Goal: Task Accomplishment & Management: Complete application form

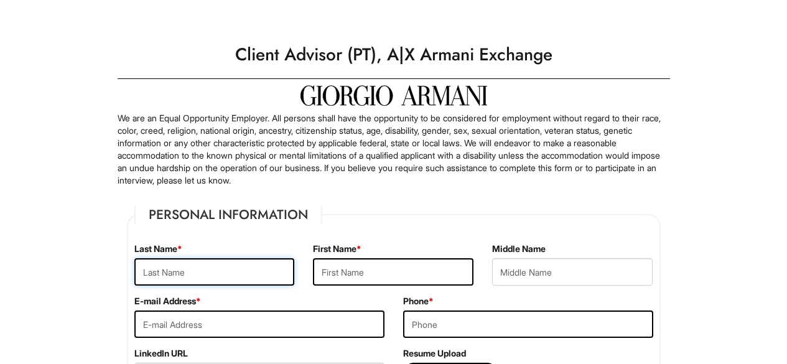
click at [191, 269] on input "text" at bounding box center [214, 271] width 160 height 27
type input "R"
type input "Alam"
click at [169, 152] on p "We are an Equal Opportunity Employer. All persons shall have the opportunity to…" at bounding box center [394, 149] width 552 height 75
click at [356, 274] on input "text" at bounding box center [393, 271] width 160 height 27
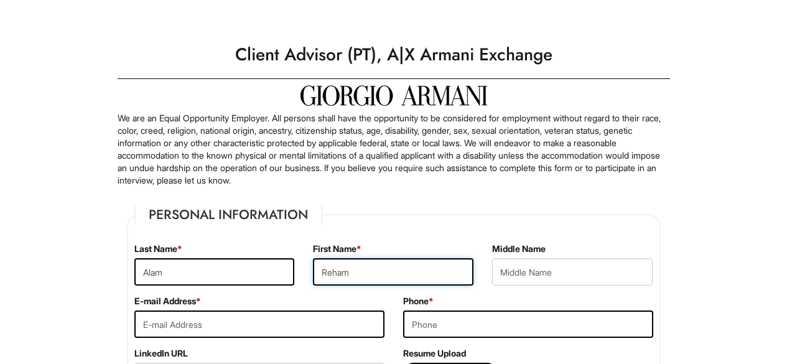
type input "Reham"
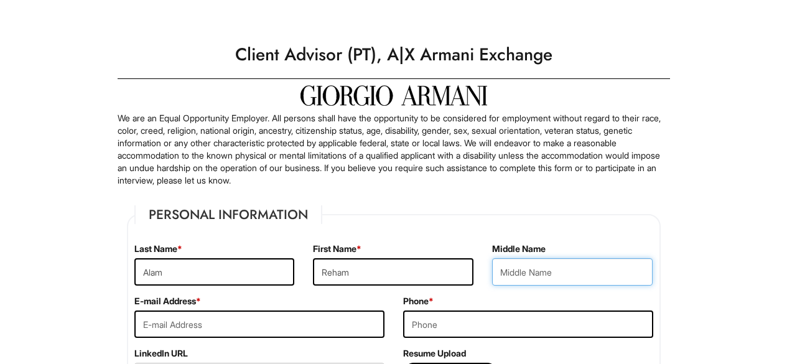
click at [531, 269] on input "text" at bounding box center [572, 271] width 160 height 27
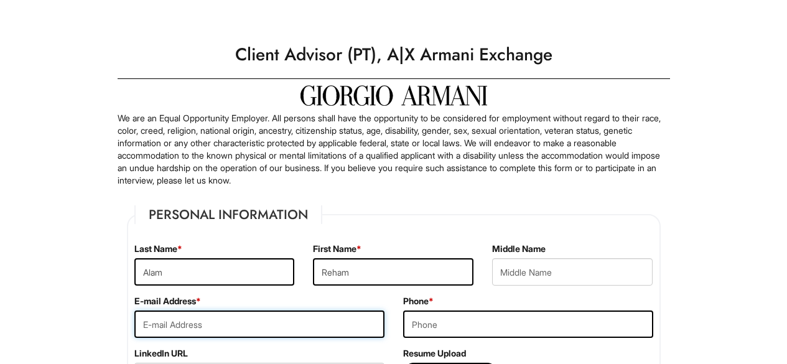
click at [274, 323] on input "email" at bounding box center [259, 323] width 250 height 27
click at [276, 328] on input "email" at bounding box center [259, 323] width 250 height 27
type input "[EMAIL_ADDRESS][DOMAIN_NAME]"
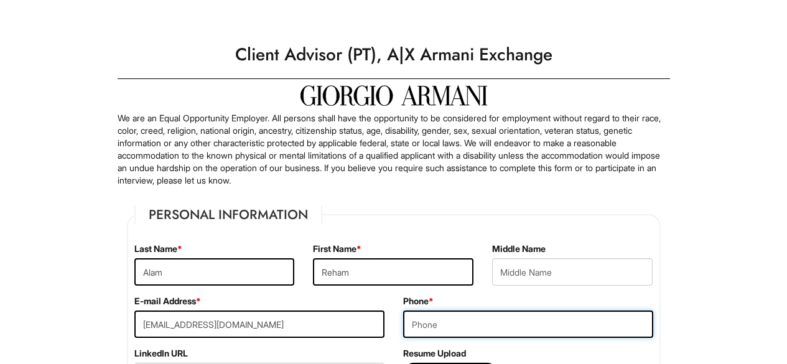
click at [434, 330] on input "tel" at bounding box center [528, 323] width 250 height 27
type input "9"
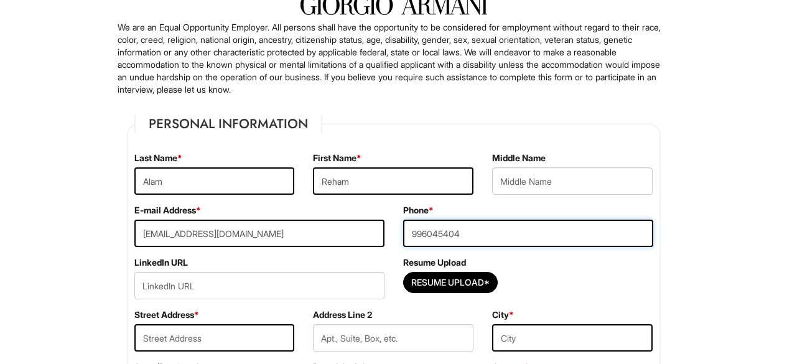
scroll to position [93, 0]
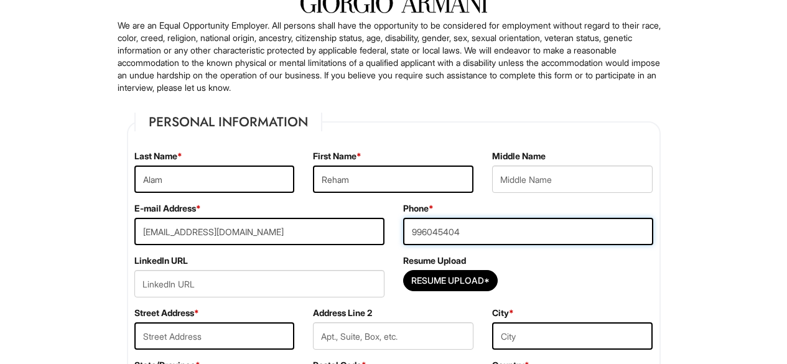
click at [416, 239] on input "996045404" at bounding box center [528, 231] width 250 height 27
type input "9296045404"
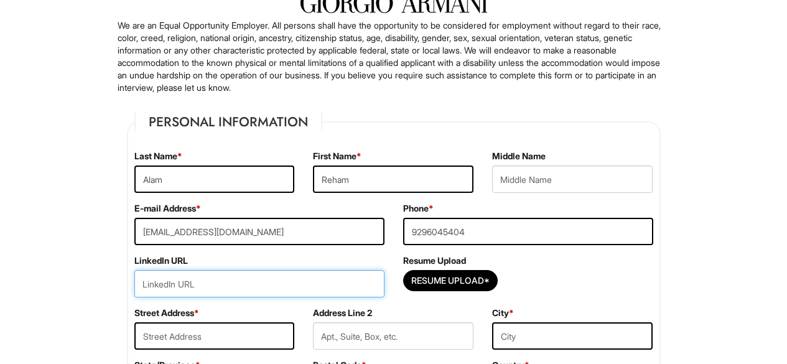
click at [305, 286] on input "url" at bounding box center [259, 283] width 250 height 27
type input "[URL][DOMAIN_NAME][PERSON_NAME]"
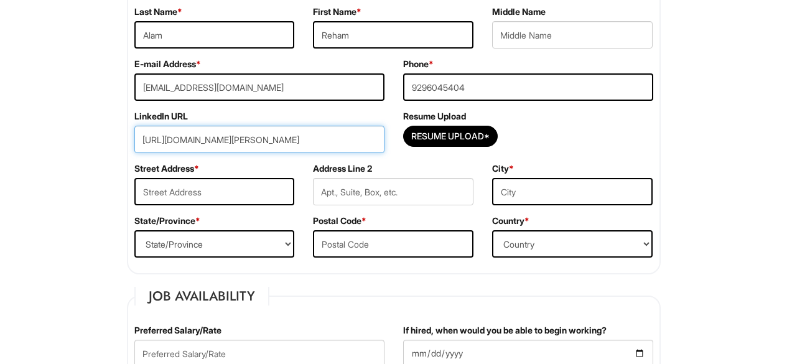
scroll to position [238, 0]
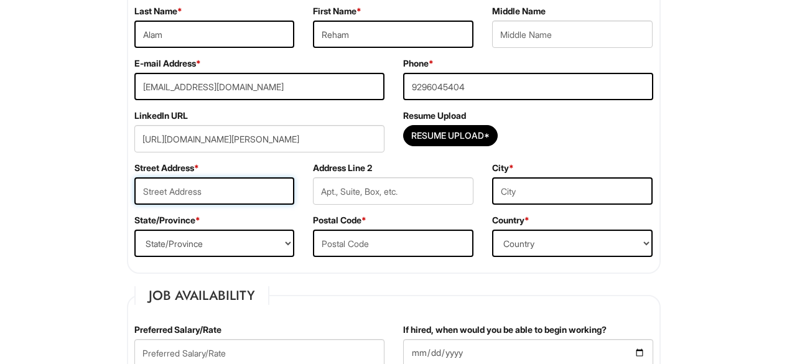
click at [236, 182] on input "text" at bounding box center [214, 190] width 160 height 27
type input "[STREET_ADDRESS]"
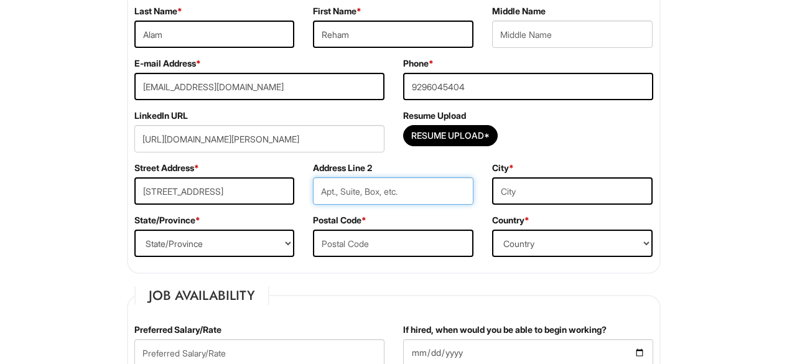
click at [328, 184] on input "text" at bounding box center [393, 190] width 160 height 27
type input "4B"
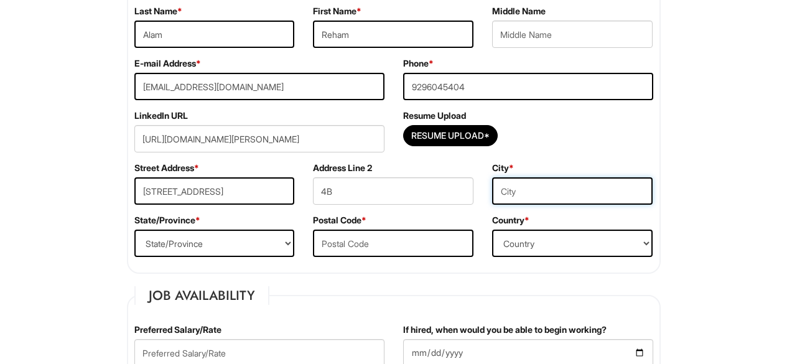
click at [583, 188] on input "text" at bounding box center [572, 190] width 160 height 27
type input "Queens"
click at [235, 244] on select "State/Province [US_STATE] [US_STATE] [US_STATE] [US_STATE] [US_STATE] [US_STATE…" at bounding box center [214, 243] width 160 height 27
select select "NY"
click at [134, 230] on select "State/Province [US_STATE] [US_STATE] [US_STATE] [US_STATE] [US_STATE] [US_STATE…" at bounding box center [214, 243] width 160 height 27
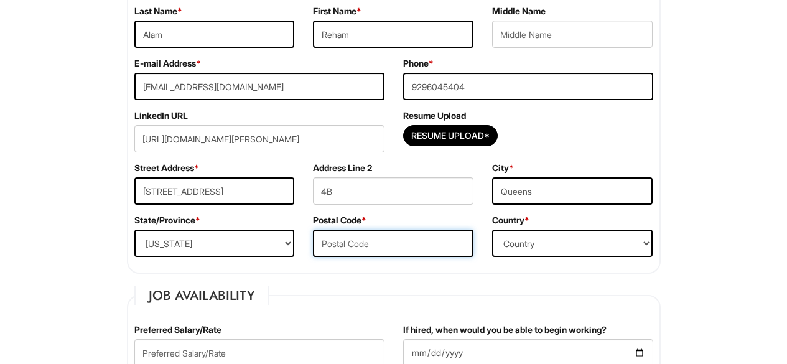
click at [334, 256] on input "text" at bounding box center [393, 243] width 160 height 27
type input "11432"
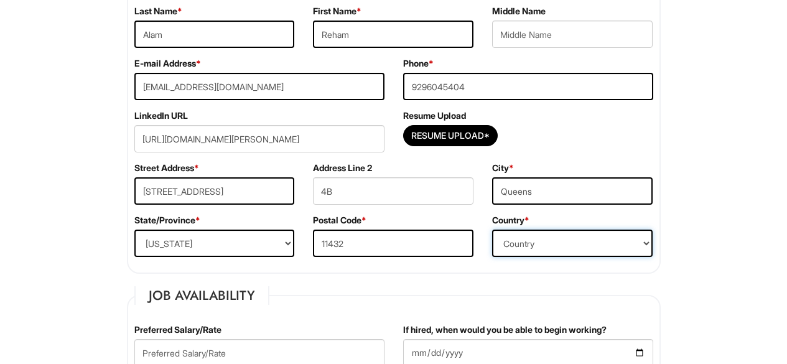
click at [529, 250] on select "Country [GEOGRAPHIC_DATA] [GEOGRAPHIC_DATA] [GEOGRAPHIC_DATA] [US_STATE] [GEOGR…" at bounding box center [572, 243] width 160 height 27
click at [492, 230] on select "Country [GEOGRAPHIC_DATA] [GEOGRAPHIC_DATA] [GEOGRAPHIC_DATA] [US_STATE] [GEOGR…" at bounding box center [572, 243] width 160 height 27
click at [564, 240] on select "Country [GEOGRAPHIC_DATA] [GEOGRAPHIC_DATA] [GEOGRAPHIC_DATA] [US_STATE] [GEOGR…" at bounding box center [572, 243] width 160 height 27
select select "[GEOGRAPHIC_DATA]"
click at [492, 230] on select "Country [GEOGRAPHIC_DATA] [GEOGRAPHIC_DATA] [GEOGRAPHIC_DATA] [US_STATE] [GEOGR…" at bounding box center [572, 243] width 160 height 27
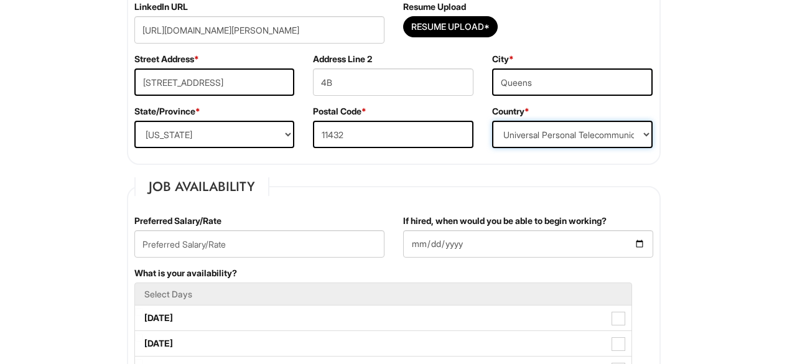
scroll to position [347, 0]
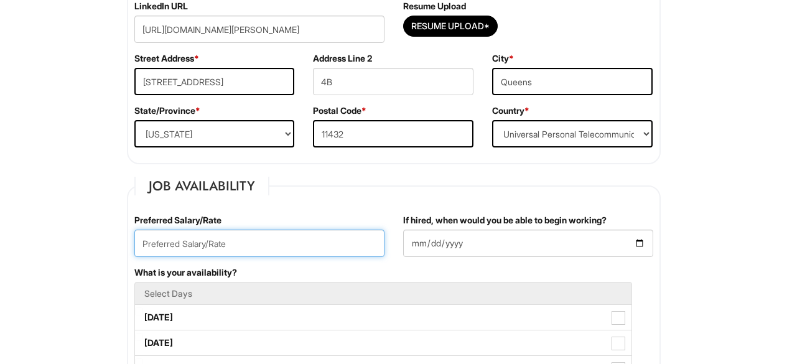
click at [299, 249] on input "text" at bounding box center [259, 243] width 250 height 27
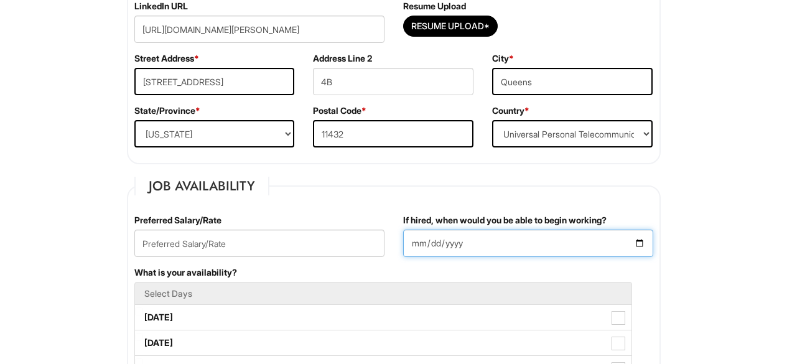
click at [442, 241] on input "If hired, when would you be able to begin working?" at bounding box center [528, 243] width 250 height 27
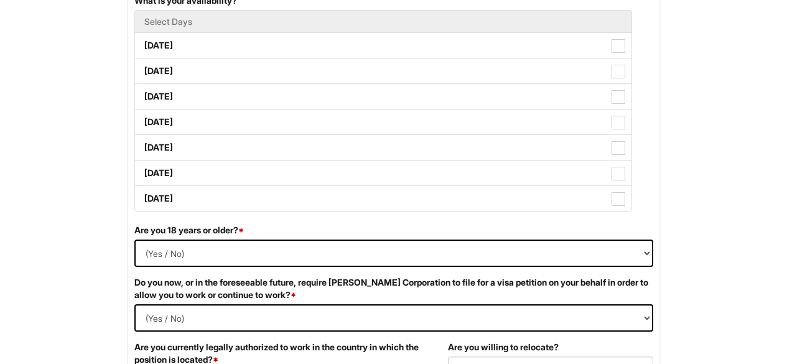
scroll to position [636, 0]
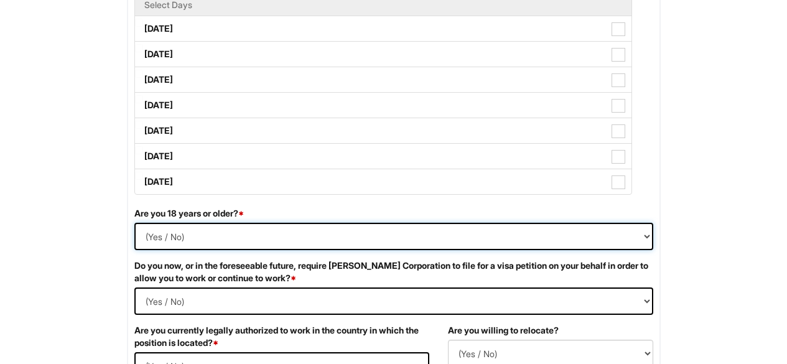
click at [192, 240] on select "(Yes / No) Yes No" at bounding box center [393, 236] width 519 height 27
select select "Yes"
click at [134, 223] on select "(Yes / No) Yes No" at bounding box center [393, 236] width 519 height 27
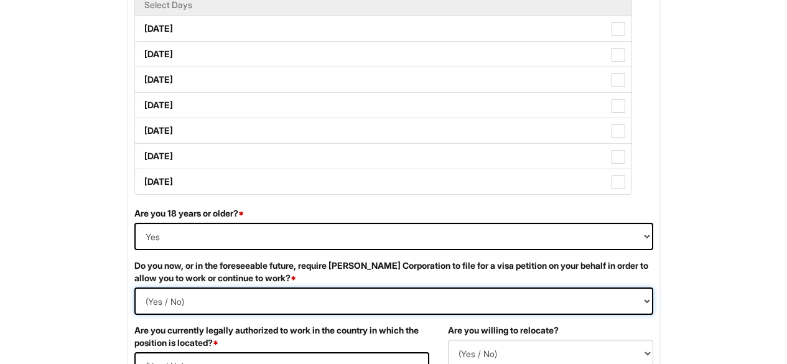
click at [192, 293] on Required "(Yes / No) Yes No" at bounding box center [393, 300] width 519 height 27
select Required "Yes"
click at [134, 287] on Required "(Yes / No) Yes No" at bounding box center [393, 300] width 519 height 27
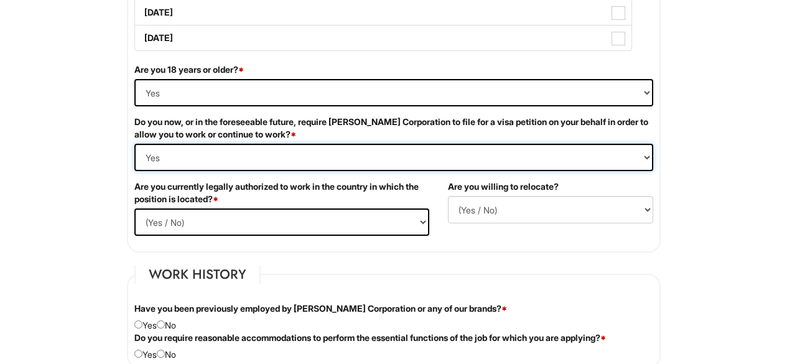
scroll to position [783, 0]
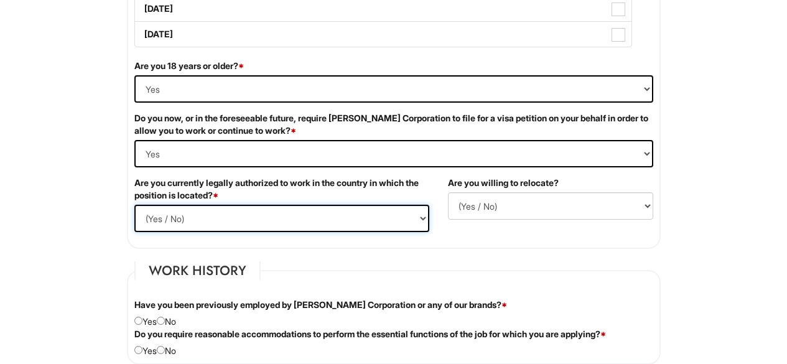
click at [215, 219] on select "(Yes / No) Yes No" at bounding box center [281, 218] width 295 height 27
select select "Yes"
click at [134, 205] on select "(Yes / No) Yes No" at bounding box center [281, 218] width 295 height 27
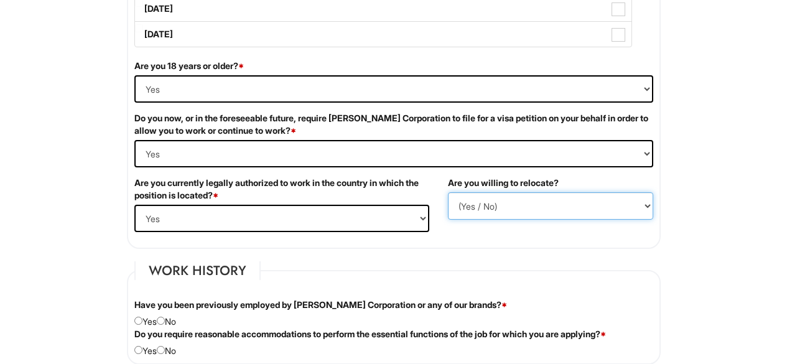
click at [473, 203] on select "(Yes / No) No Yes" at bounding box center [550, 205] width 205 height 27
click at [448, 192] on select "(Yes / No) No Yes" at bounding box center [550, 205] width 205 height 27
click at [481, 198] on select "(Yes / No) No Yes" at bounding box center [550, 205] width 205 height 27
select select "Y"
click at [448, 192] on select "(Yes / No) No Yes" at bounding box center [550, 205] width 205 height 27
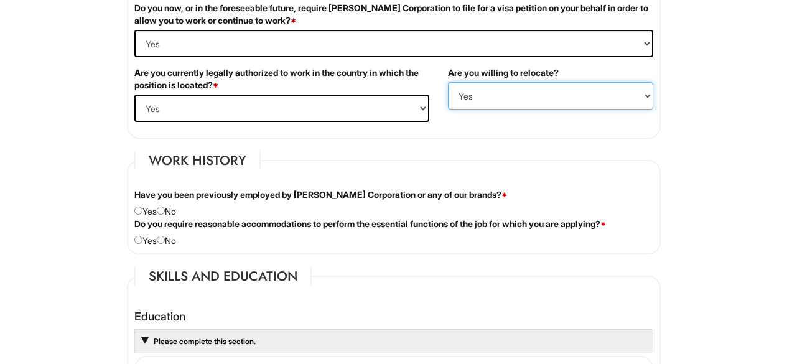
scroll to position [894, 0]
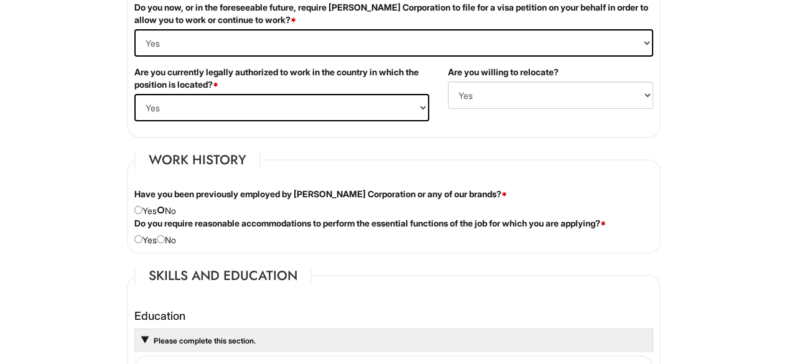
click at [163, 210] on input "radio" at bounding box center [161, 210] width 8 height 8
radio input "true"
click at [165, 241] on input "radio" at bounding box center [161, 239] width 8 height 8
radio input "true"
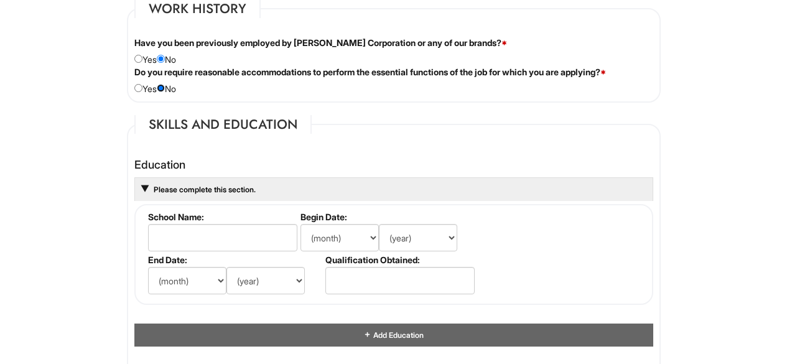
scroll to position [1046, 0]
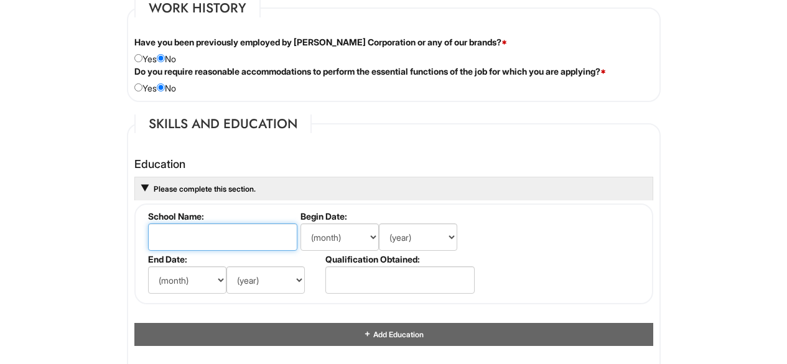
click at [170, 244] on input "text" at bounding box center [222, 236] width 149 height 27
type input "[GEOGRAPHIC_DATA] CUNY"
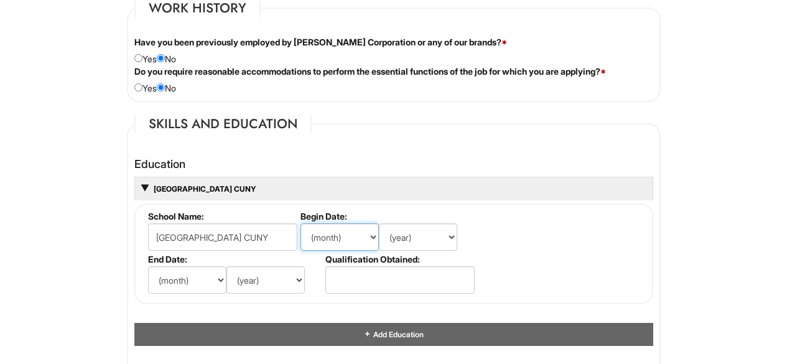
click at [340, 247] on select "(month) Jan Feb Mar Apr May Jun [DATE] Aug Sep Oct Nov Dec" at bounding box center [339, 236] width 78 height 27
click at [300, 223] on select "(month) Jan Feb Mar Apr May Jun [DATE] Aug Sep Oct Nov Dec" at bounding box center [339, 236] width 78 height 27
click at [407, 239] on select "(year) 2029 2028 2027 2026 2025 2024 2023 2022 2021 2020 2019 2018 2017 2016 20…" at bounding box center [418, 236] width 78 height 27
click at [348, 244] on select "(month) Jan Feb Mar Apr May Jun [DATE] Aug Sep Oct Nov Dec" at bounding box center [339, 236] width 78 height 27
select select "8"
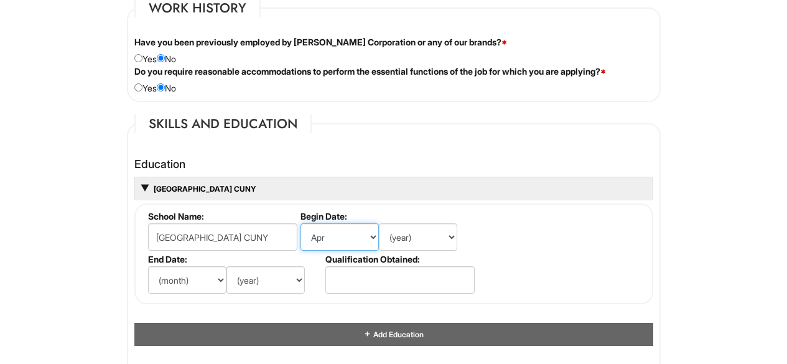
click at [300, 223] on select "(month) Jan Feb Mar Apr May Jun [DATE] Aug Sep Oct Nov Dec" at bounding box center [339, 236] width 78 height 27
click at [405, 248] on select "(year) 2029 2028 2027 2026 2025 2024 2023 2022 2021 2020 2019 2018 2017 2016 20…" at bounding box center [418, 236] width 78 height 27
select select "2022"
click at [379, 223] on select "(year) 2029 2028 2027 2026 2025 2024 2023 2022 2021 2020 2019 2018 2017 2016 20…" at bounding box center [418, 236] width 78 height 27
click at [200, 277] on select "(month) Jan Feb Mar Apr May Jun [DATE] Aug Sep Oct Nov Dec" at bounding box center [187, 279] width 78 height 27
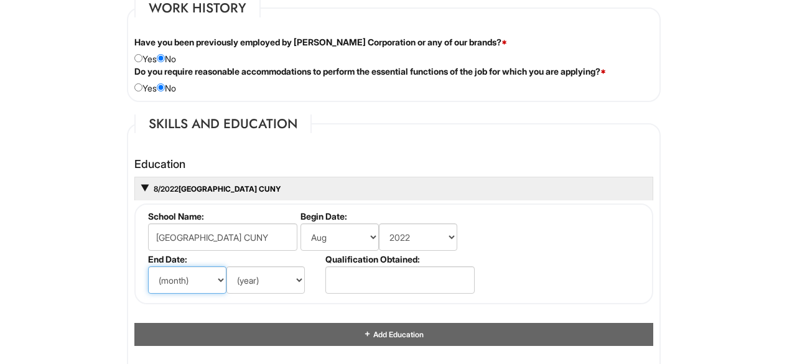
select select "5"
click at [148, 266] on select "(month) Jan Feb Mar Apr May Jun [DATE] Aug Sep Oct Nov Dec" at bounding box center [187, 279] width 78 height 27
click at [253, 271] on select "(year) 2029 2028 2027 2026 2025 2024 2023 2022 2021 2020 2019 2018 2017 2016 20…" at bounding box center [265, 279] width 78 height 27
select select "2026"
click at [226, 266] on select "(year) 2029 2028 2027 2026 2025 2024 2023 2022 2021 2020 2019 2018 2017 2016 20…" at bounding box center [265, 279] width 78 height 27
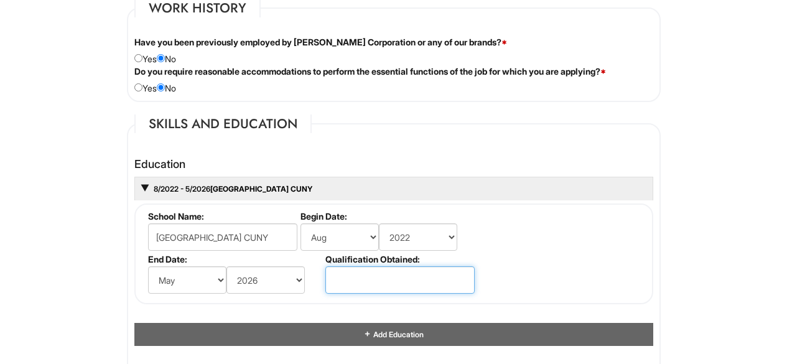
click at [362, 274] on input "text" at bounding box center [399, 279] width 149 height 27
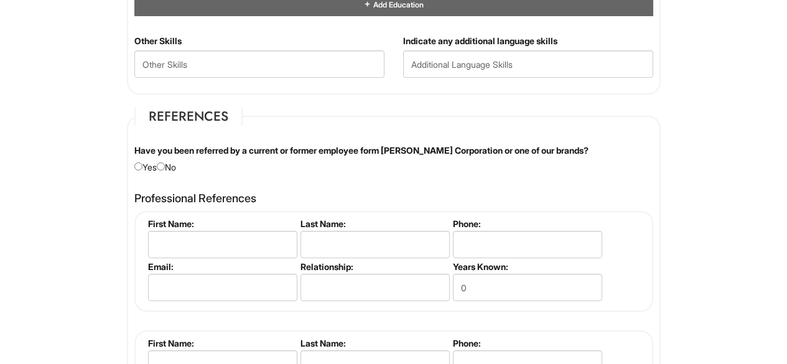
scroll to position [1423, 0]
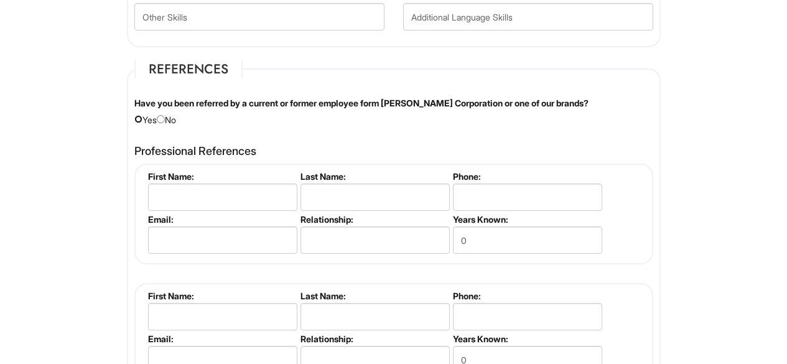
click at [139, 123] on input "radio" at bounding box center [138, 119] width 8 height 8
radio input "true"
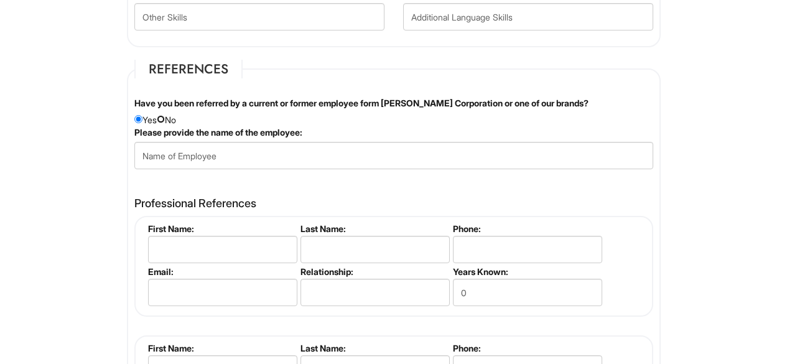
click at [165, 118] on input "radio" at bounding box center [161, 119] width 8 height 8
radio input "true"
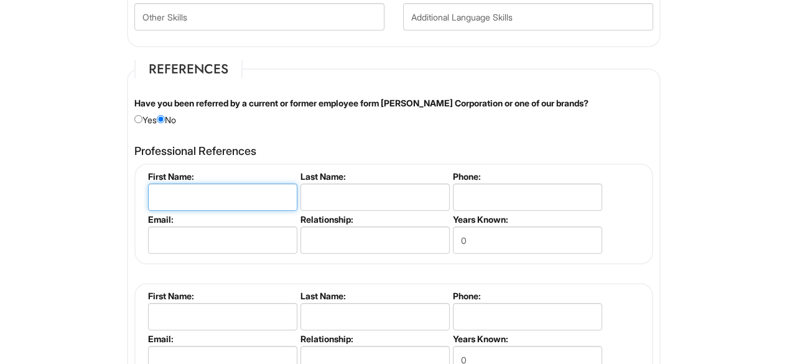
click at [193, 207] on input "text" at bounding box center [222, 197] width 149 height 27
click at [165, 120] on input "radio" at bounding box center [161, 119] width 8 height 8
click at [135, 117] on input "radio" at bounding box center [138, 119] width 8 height 8
radio input "true"
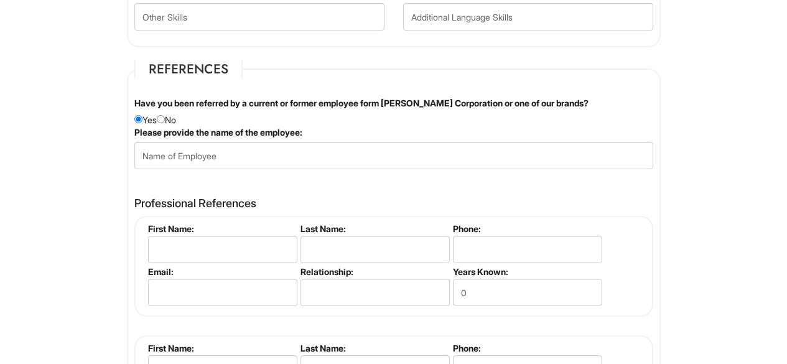
click at [162, 125] on div "Have you been referred by a current or former employee form [PERSON_NAME] Corpo…" at bounding box center [393, 111] width 537 height 29
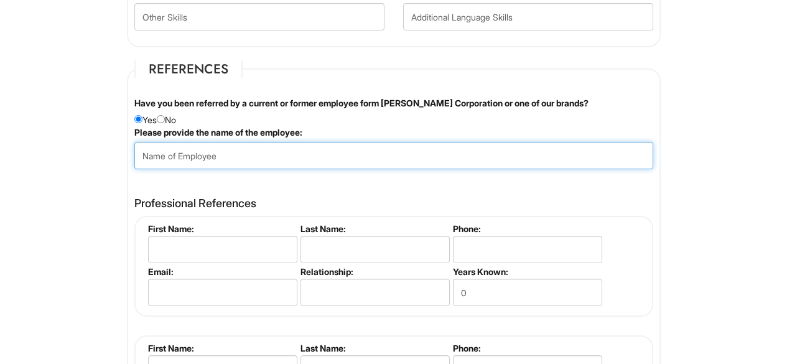
click at [188, 158] on input "text" at bounding box center [393, 155] width 519 height 27
click at [188, 162] on input "text" at bounding box center [393, 155] width 519 height 27
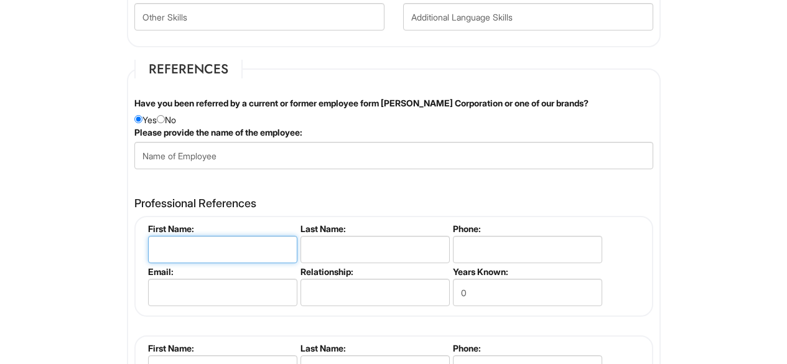
click at [148, 249] on input "text" at bounding box center [222, 249] width 149 height 27
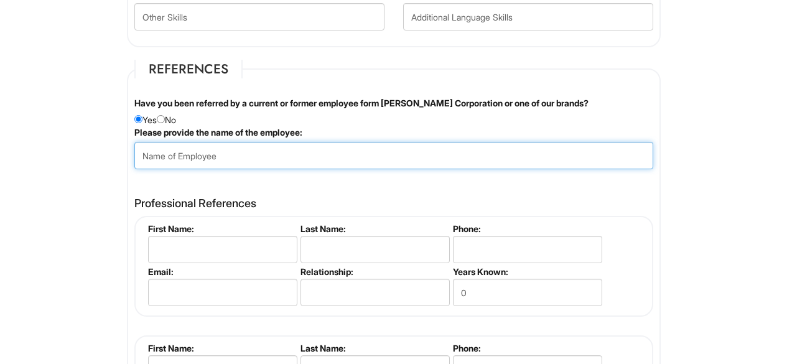
click at [188, 152] on input "text" at bounding box center [393, 155] width 519 height 27
click at [170, 155] on input "text" at bounding box center [393, 155] width 519 height 27
click at [224, 160] on input "text" at bounding box center [393, 155] width 519 height 27
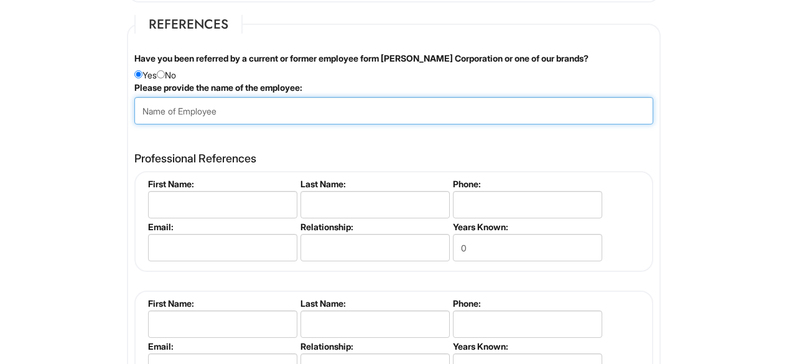
scroll to position [1472, 0]
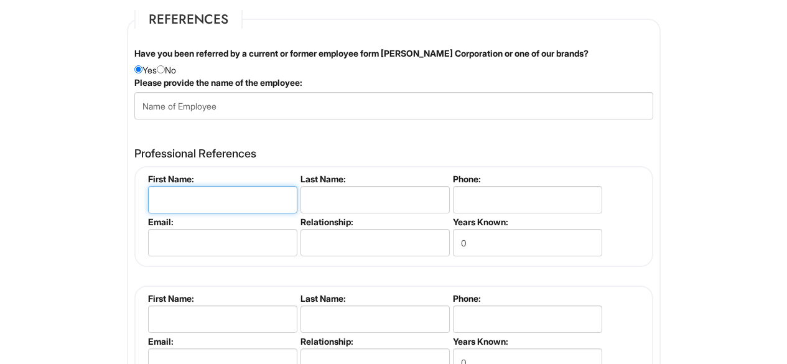
click at [178, 199] on input "text" at bounding box center [222, 199] width 149 height 27
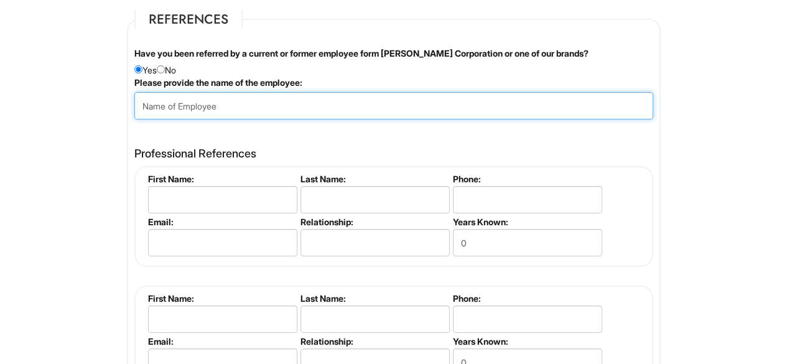
click at [220, 99] on input "text" at bounding box center [393, 105] width 519 height 27
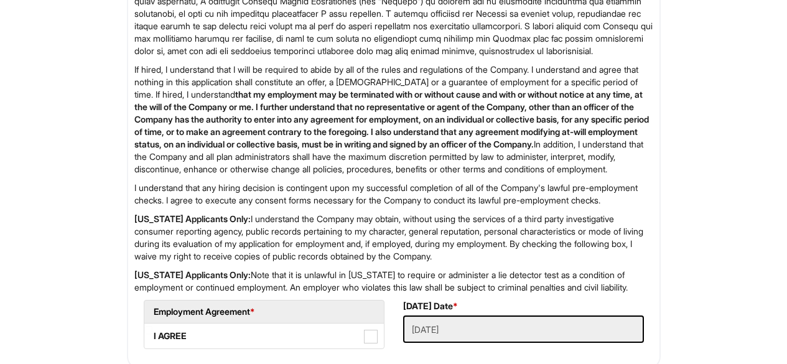
scroll to position [2168, 0]
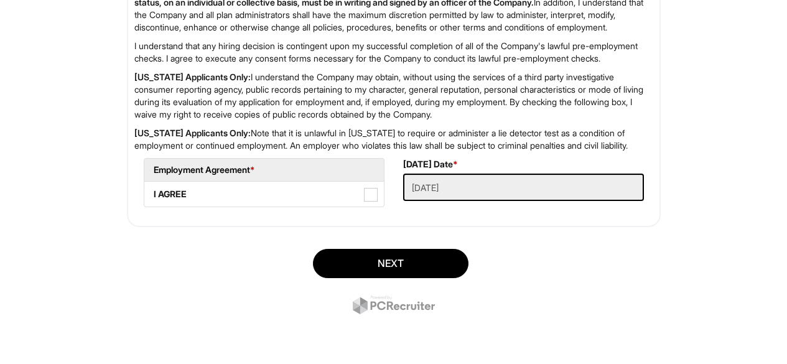
click at [368, 195] on span at bounding box center [371, 195] width 14 height 14
click at [152, 192] on AGREE "I AGREE" at bounding box center [148, 188] width 8 height 8
checkbox AGREE "true"
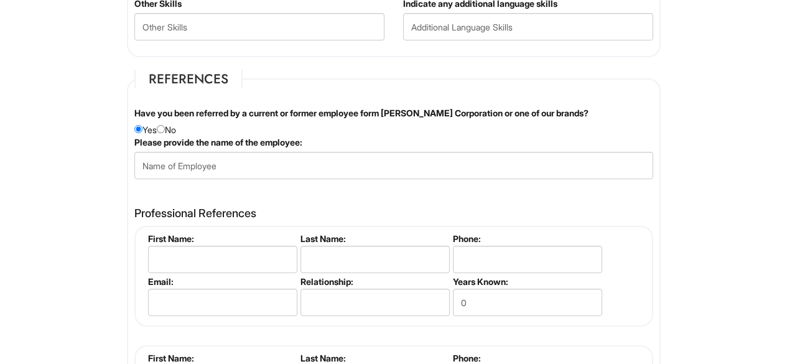
scroll to position [1413, 0]
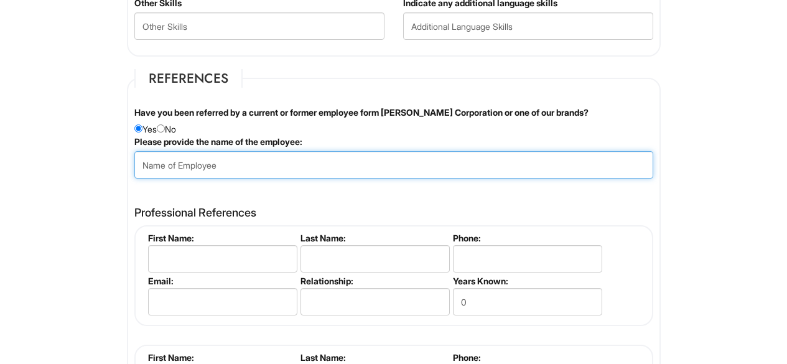
click at [338, 177] on input "text" at bounding box center [393, 164] width 519 height 27
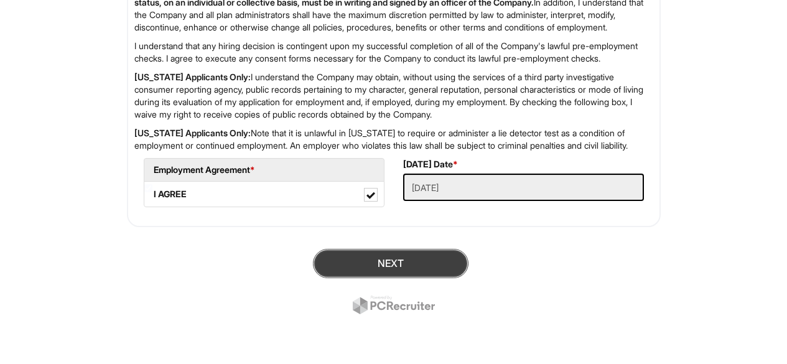
click at [432, 277] on button "Next" at bounding box center [391, 263] width 156 height 29
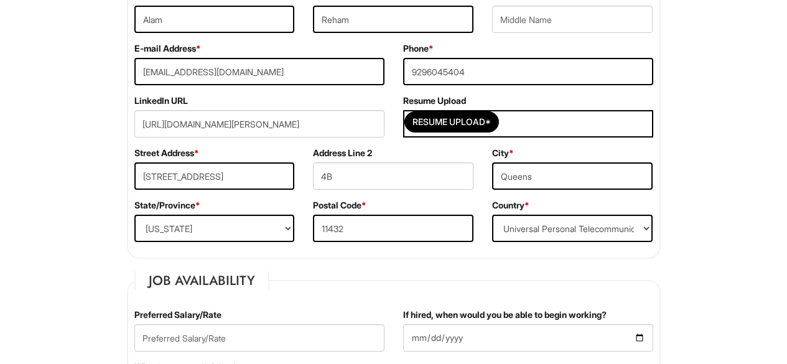
scroll to position [278, 0]
click at [470, 132] on div "Resume Upload*" at bounding box center [528, 122] width 250 height 27
click at [469, 130] on input "Resume Upload*" at bounding box center [451, 121] width 93 height 20
type input "C:\fakepath\Copy of Resume 2.pdf"
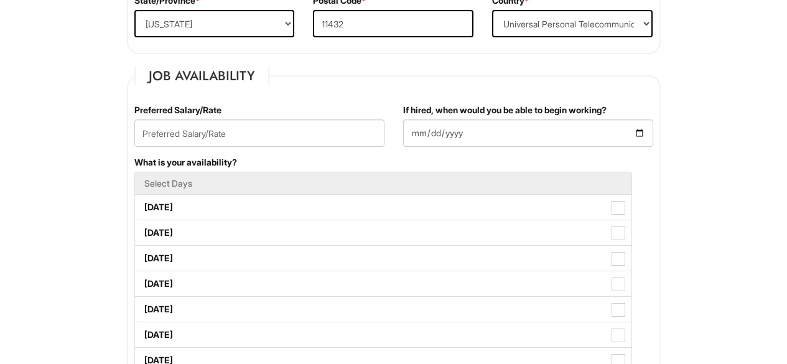
scroll to position [493, 0]
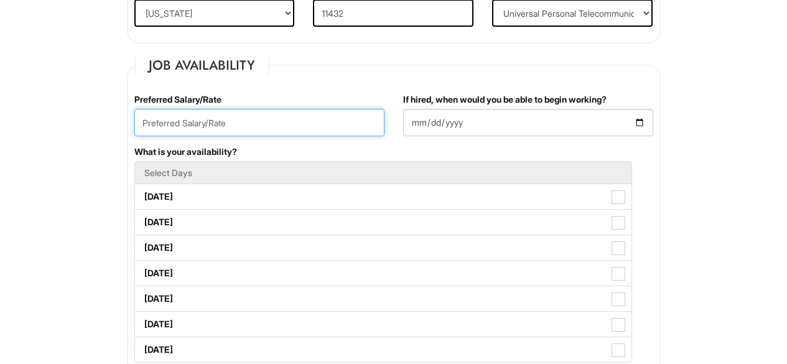
click at [211, 123] on input "text" at bounding box center [259, 122] width 250 height 27
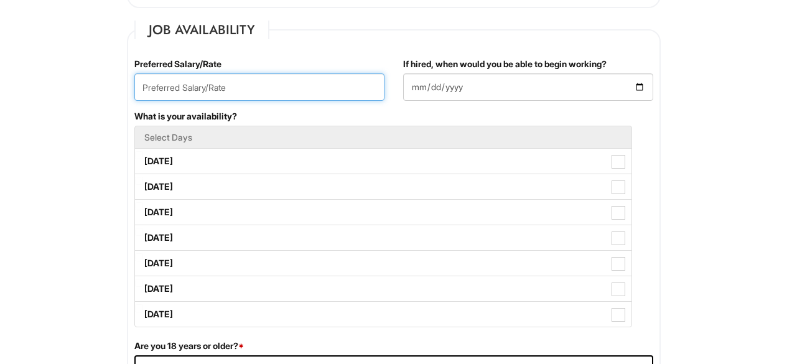
scroll to position [552, 0]
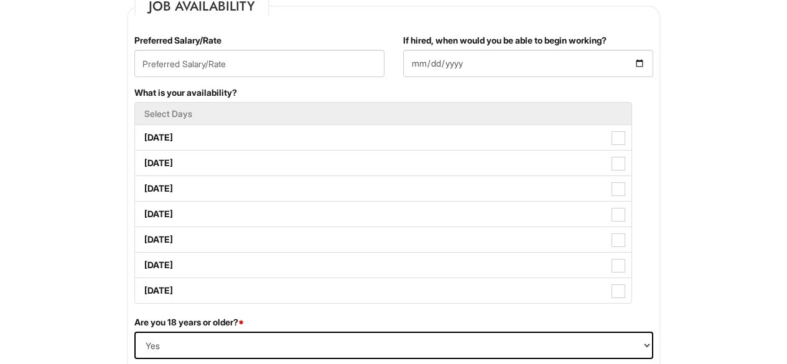
click at [254, 146] on label "[DATE]" at bounding box center [383, 137] width 496 height 25
click at [143, 136] on Available_Monday "[DATE]" at bounding box center [139, 132] width 8 height 8
checkbox Available_Monday "true"
click at [252, 168] on label "[DATE]" at bounding box center [383, 163] width 496 height 25
click at [143, 161] on Available_Tuesday "[DATE]" at bounding box center [139, 157] width 8 height 8
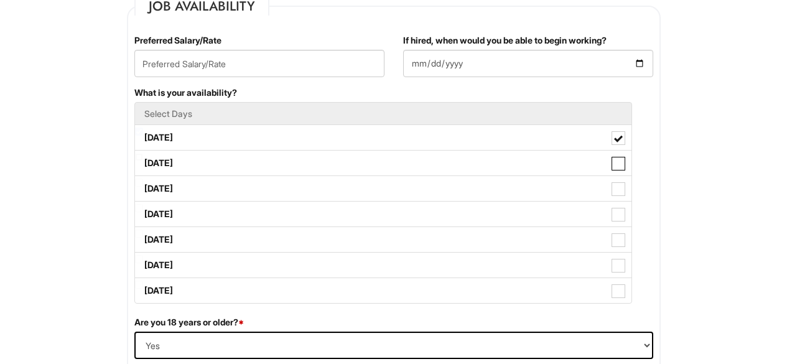
checkbox Available_Tuesday "true"
click at [257, 188] on label "[DATE]" at bounding box center [383, 188] width 496 height 25
click at [143, 187] on Available_Wednesday "[DATE]" at bounding box center [139, 183] width 8 height 8
checkbox Available_Wednesday "true"
click at [263, 226] on label "[DATE]" at bounding box center [383, 214] width 496 height 25
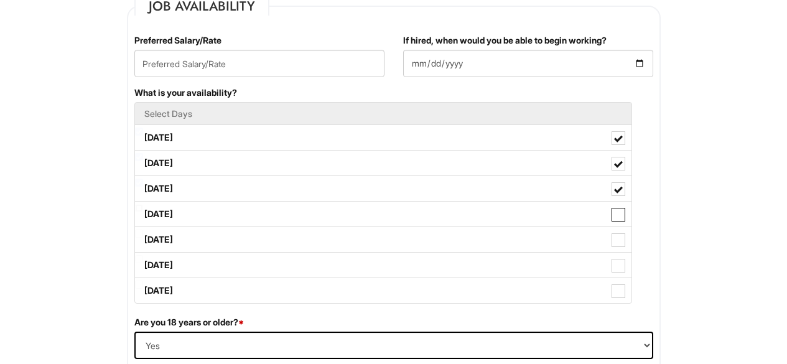
click at [143, 212] on Available_Thursday "[DATE]" at bounding box center [139, 208] width 8 height 8
checkbox Available_Thursday "true"
click at [261, 263] on label "[DATE]" at bounding box center [383, 265] width 496 height 25
click at [143, 263] on Available_Saturday "[DATE]" at bounding box center [139, 259] width 8 height 8
checkbox Available_Saturday "true"
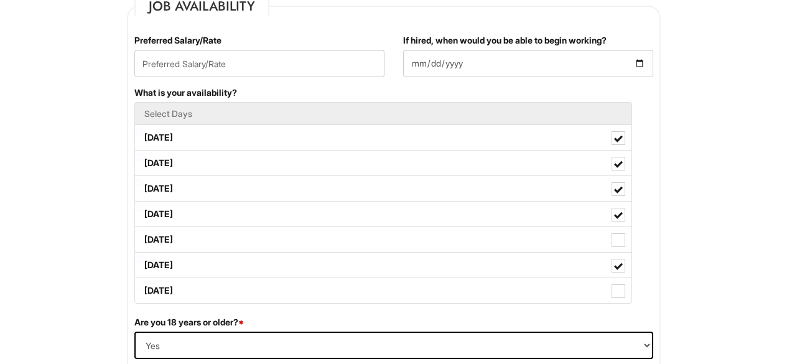
click at [259, 246] on label "[DATE]" at bounding box center [383, 239] width 496 height 25
click at [143, 238] on Available_Friday "[DATE]" at bounding box center [139, 234] width 8 height 8
checkbox Available_Friday "true"
click at [259, 289] on label "[DATE]" at bounding box center [383, 290] width 496 height 25
click at [143, 289] on Available_Sunday "[DATE]" at bounding box center [139, 285] width 8 height 8
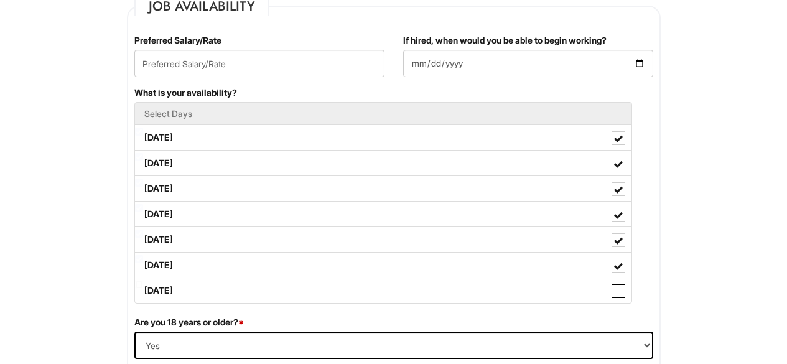
checkbox Available_Sunday "true"
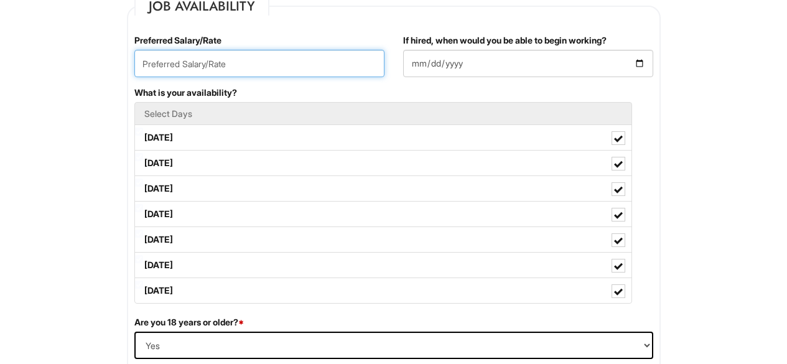
click at [245, 54] on input "text" at bounding box center [259, 63] width 250 height 27
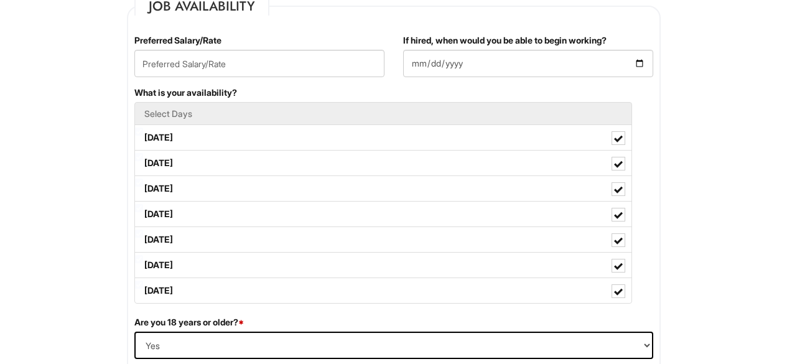
click at [239, 134] on label "[DATE]" at bounding box center [383, 137] width 496 height 25
click at [143, 134] on Available_Monday "[DATE]" at bounding box center [139, 132] width 8 height 8
checkbox Available_Monday "false"
click at [244, 166] on label "[DATE]" at bounding box center [383, 163] width 496 height 25
click at [143, 161] on Available_Tuesday "[DATE]" at bounding box center [139, 157] width 8 height 8
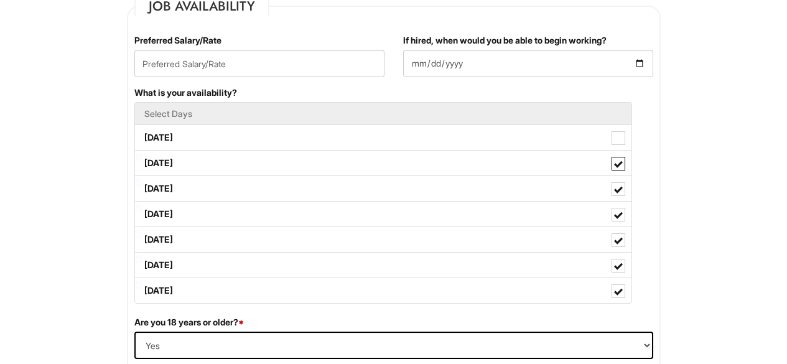
checkbox Available_Tuesday "false"
click at [244, 192] on label "[DATE]" at bounding box center [383, 188] width 496 height 25
click at [143, 187] on Available_Wednesday "[DATE]" at bounding box center [139, 183] width 8 height 8
checkbox Available_Wednesday "false"
click at [251, 221] on label "[DATE]" at bounding box center [383, 214] width 496 height 25
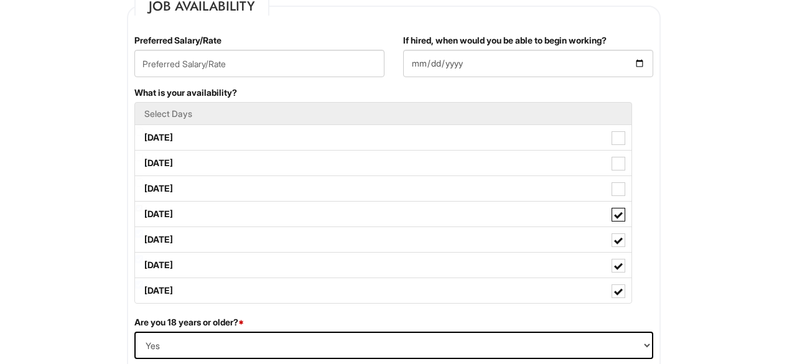
click at [143, 212] on Available_Thursday "[DATE]" at bounding box center [139, 208] width 8 height 8
checkbox Available_Thursday "false"
click at [257, 248] on label "[DATE]" at bounding box center [383, 239] width 496 height 25
click at [143, 238] on Available_Friday "[DATE]" at bounding box center [139, 234] width 8 height 8
checkbox Available_Friday "false"
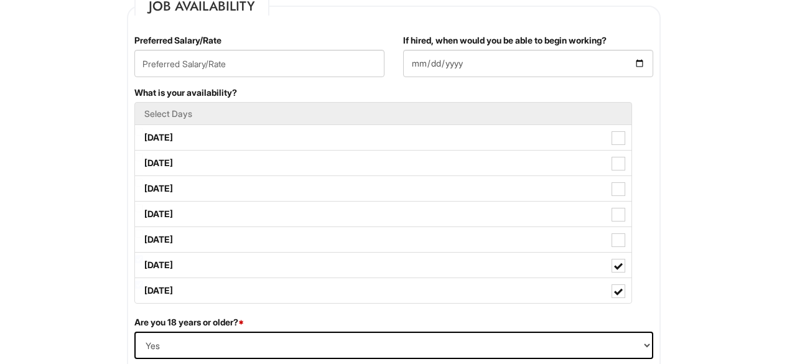
click at [258, 269] on label "[DATE]" at bounding box center [383, 265] width 496 height 25
click at [143, 263] on Available_Saturday "[DATE]" at bounding box center [139, 259] width 8 height 8
checkbox Available_Saturday "false"
click at [279, 297] on label "[DATE]" at bounding box center [383, 290] width 496 height 25
click at [143, 289] on Available_Sunday "[DATE]" at bounding box center [139, 285] width 8 height 8
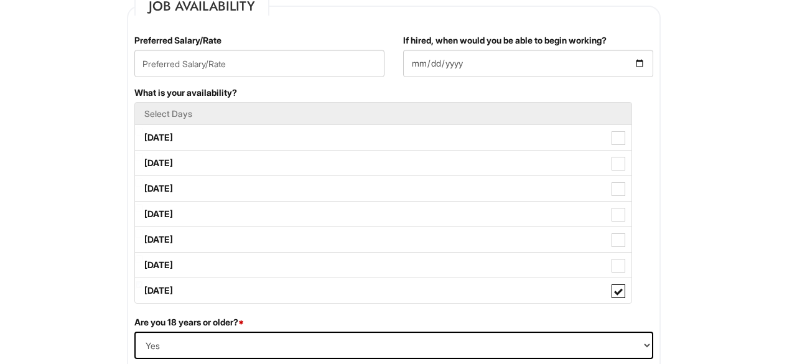
checkbox Available_Sunday "false"
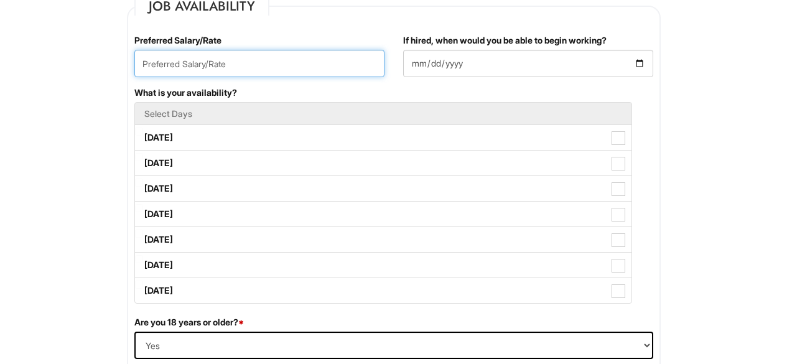
click at [332, 64] on input "text" at bounding box center [259, 63] width 250 height 27
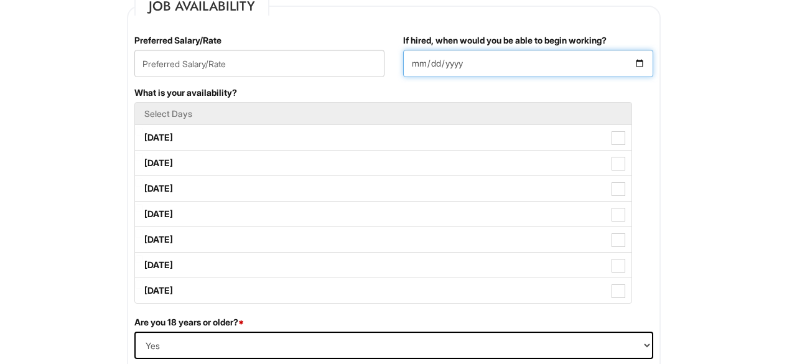
click at [420, 62] on input "If hired, when would you be able to begin working?" at bounding box center [528, 63] width 250 height 27
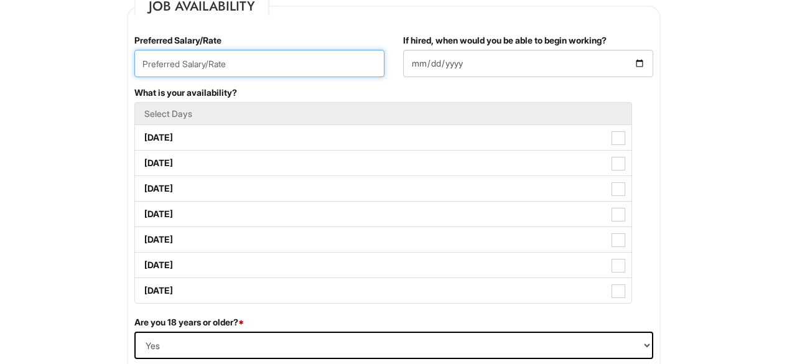
click at [279, 55] on input "text" at bounding box center [259, 63] width 250 height 27
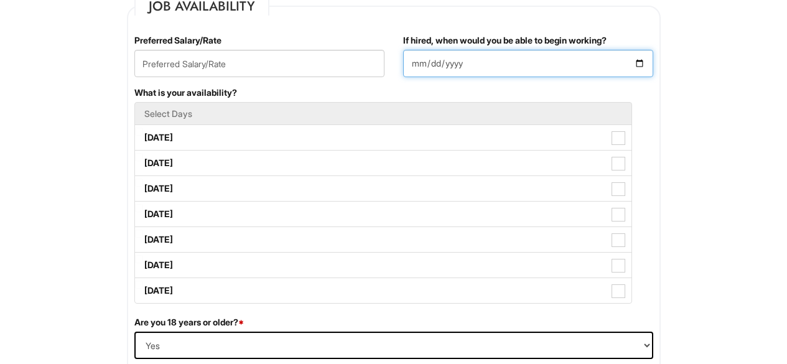
click at [413, 62] on input "If hired, when would you be able to begin working?" at bounding box center [528, 63] width 250 height 27
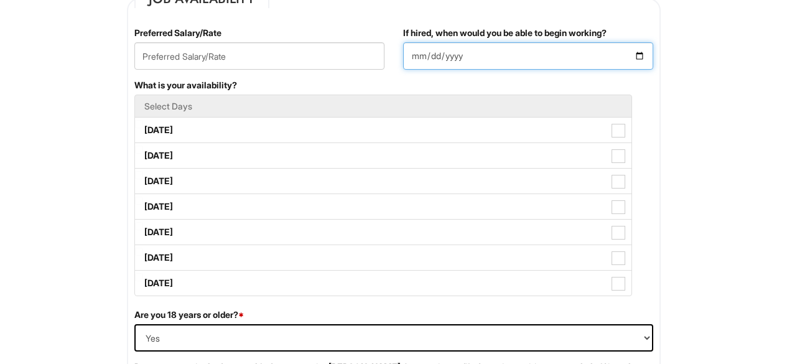
scroll to position [549, 0]
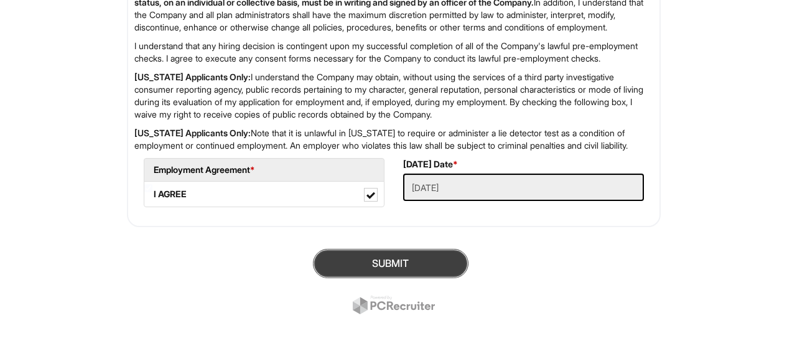
click at [457, 266] on button "SUBMIT" at bounding box center [391, 263] width 156 height 29
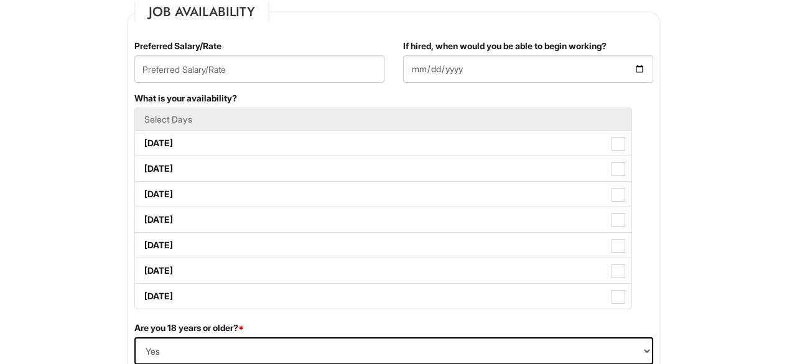
scroll to position [551, 0]
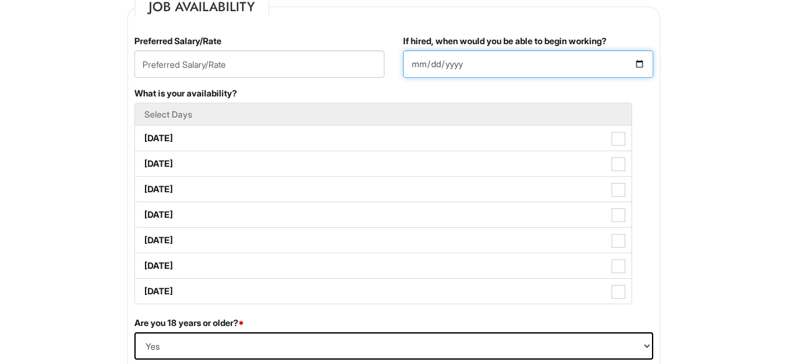
click at [414, 62] on input "If hired, when would you be able to begin working?" at bounding box center [528, 63] width 250 height 27
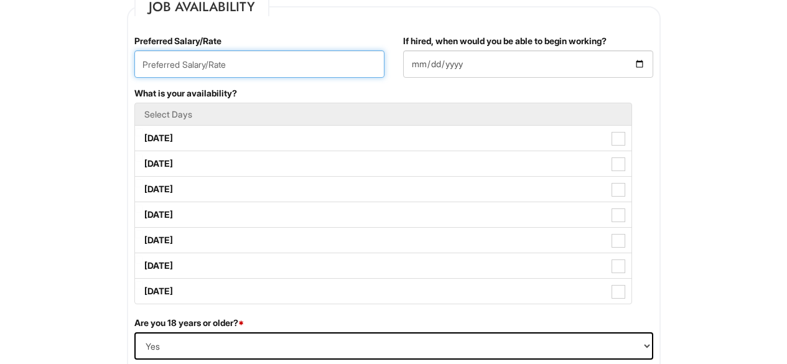
click at [336, 58] on input "text" at bounding box center [259, 63] width 250 height 27
type input "28"
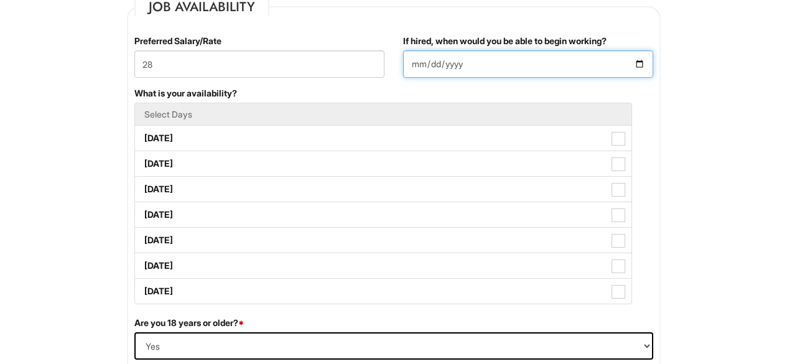
click at [411, 60] on input "If hired, when would you be able to begin working?" at bounding box center [528, 63] width 250 height 27
type input "[DATE]"
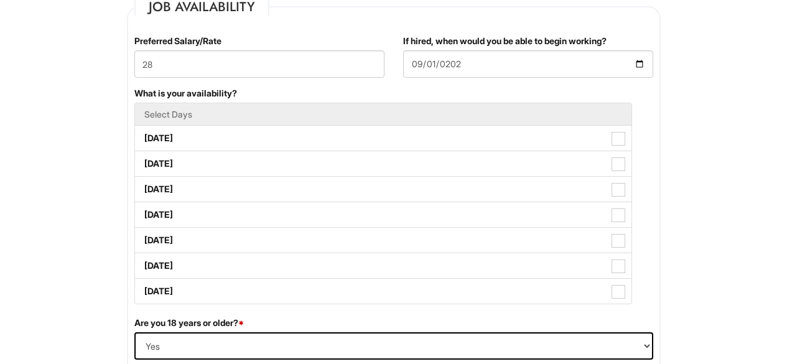
click at [385, 147] on label "[DATE]" at bounding box center [383, 138] width 496 height 25
click at [143, 136] on Available_Monday "[DATE]" at bounding box center [139, 132] width 8 height 8
checkbox Available_Monday "true"
click at [383, 163] on label "[DATE]" at bounding box center [383, 163] width 496 height 25
click at [143, 162] on Available_Tuesday "[DATE]" at bounding box center [139, 158] width 8 height 8
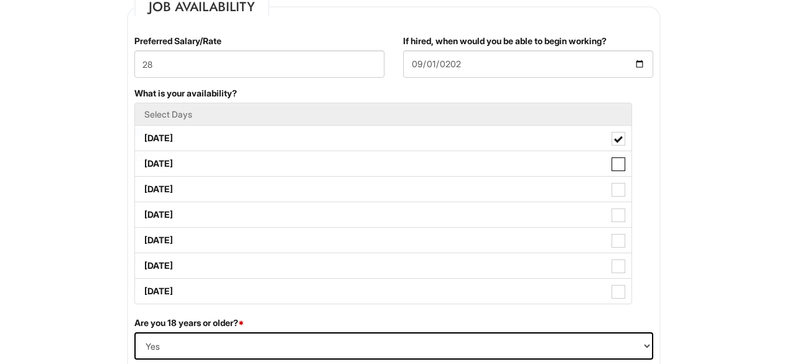
checkbox Available_Tuesday "true"
click at [381, 183] on label "[DATE]" at bounding box center [383, 189] width 496 height 25
click at [143, 183] on Available_Wednesday "[DATE]" at bounding box center [139, 183] width 8 height 8
checkbox Available_Wednesday "true"
click at [378, 213] on label "[DATE]" at bounding box center [383, 214] width 496 height 25
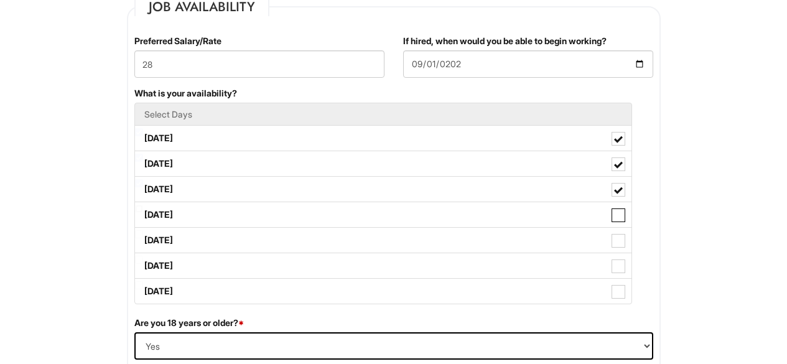
click at [143, 213] on Available_Thursday "[DATE]" at bounding box center [139, 209] width 8 height 8
checkbox Available_Thursday "true"
click at [376, 248] on label "[DATE]" at bounding box center [383, 240] width 496 height 25
click at [143, 238] on Available_Friday "[DATE]" at bounding box center [139, 234] width 8 height 8
checkbox Available_Friday "true"
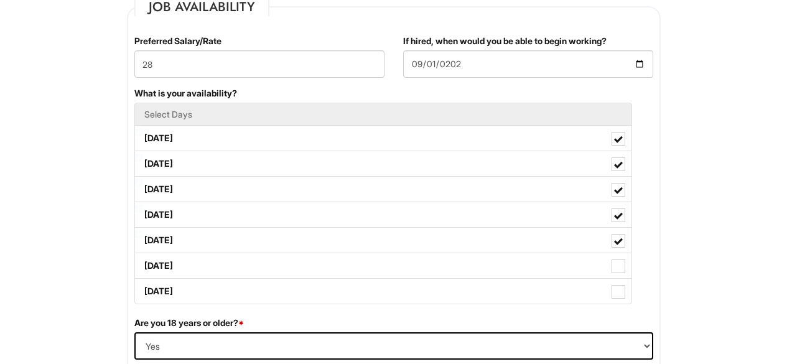
click at [376, 266] on label "[DATE]" at bounding box center [383, 265] width 496 height 25
click at [143, 264] on Available_Saturday "[DATE]" at bounding box center [139, 260] width 8 height 8
checkbox Available_Saturday "true"
click at [374, 291] on label "[DATE]" at bounding box center [383, 291] width 496 height 25
click at [143, 289] on Available_Sunday "[DATE]" at bounding box center [139, 285] width 8 height 8
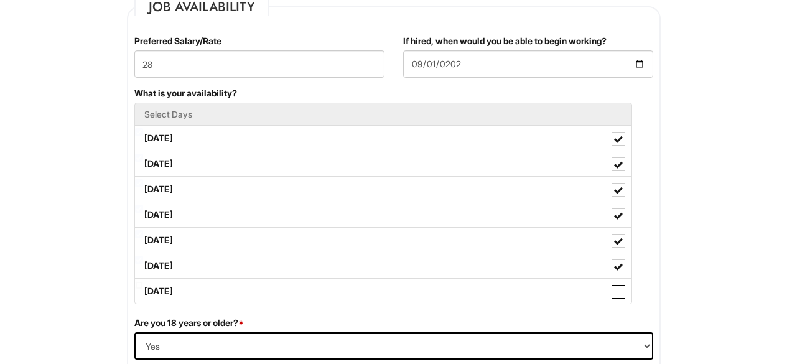
checkbox Available_Sunday "true"
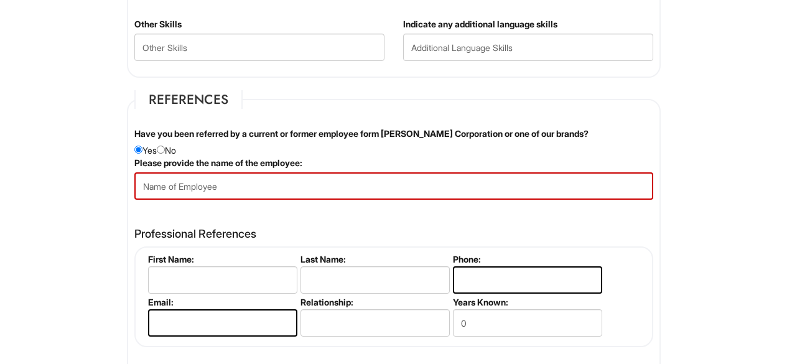
scroll to position [1421, 0]
